Goal: Check status: Check status

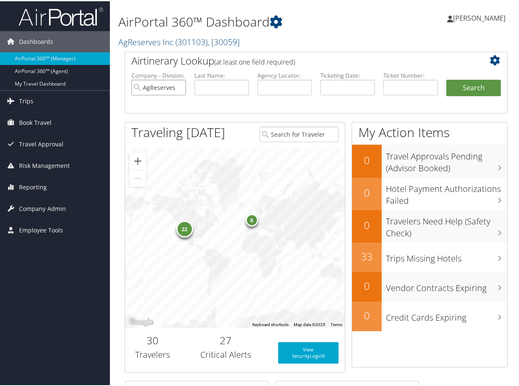
click at [180, 87] on input "AgReserves Inc" at bounding box center [158, 87] width 54 height 16
paste input "0068998689254"
type input "0068998689254"
click at [461, 90] on button "Search" at bounding box center [473, 87] width 54 height 17
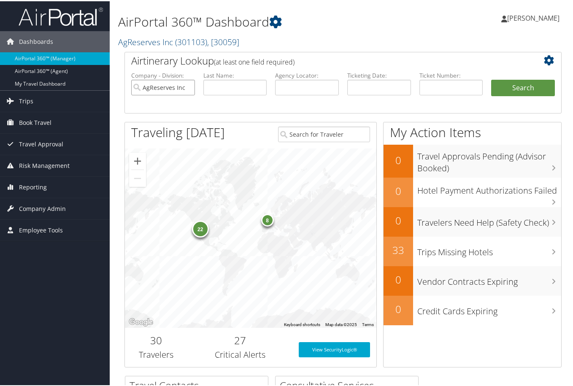
click at [186, 86] on input "AgReserves Inc" at bounding box center [163, 87] width 64 height 16
paste input "0068998509535"
type input "0068998509535"
click at [386, 87] on button "Search" at bounding box center [523, 87] width 64 height 17
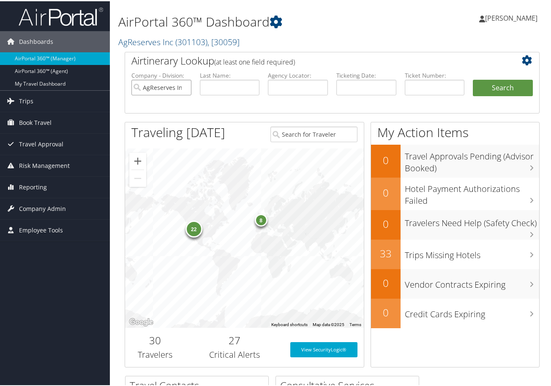
click at [183, 87] on input "AgReserves Inc" at bounding box center [161, 87] width 60 height 16
paste input "0068998687666"
type input "0068998687666"
click at [483, 88] on button "Search" at bounding box center [502, 87] width 60 height 17
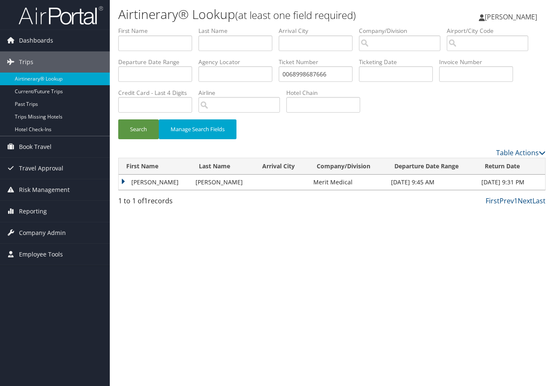
drag, startPoint x: 524, startPoint y: 309, endPoint x: 522, endPoint y: 298, distance: 11.3
click at [524, 306] on div "Airtinerary® Lookup (at least one field required) [PERSON_NAME] [PERSON_NAME] M…" at bounding box center [332, 193] width 444 height 386
drag, startPoint x: 329, startPoint y: 68, endPoint x: 251, endPoint y: 72, distance: 78.2
click at [251, 27] on ul "First Name Last Name Departure City Arrival City Company/Division Airport/City …" at bounding box center [331, 27] width 427 height 0
paste input "0068998703488"
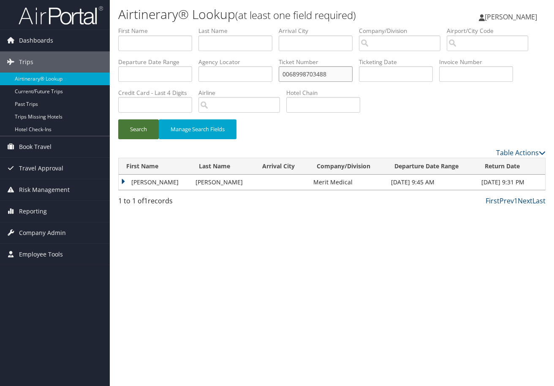
type input "0068998703488"
click at [153, 133] on button "Search" at bounding box center [138, 129] width 41 height 20
